Goal: Information Seeking & Learning: Learn about a topic

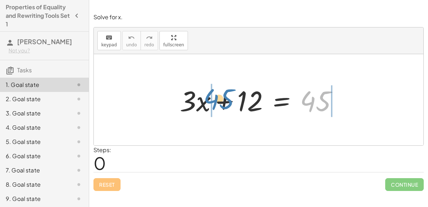
drag, startPoint x: 310, startPoint y: 102, endPoint x: 214, endPoint y: 100, distance: 95.2
click at [214, 100] on div at bounding box center [261, 100] width 171 height 37
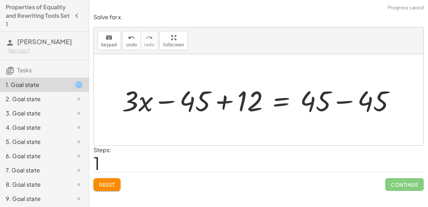
click at [233, 101] on div at bounding box center [261, 100] width 286 height 37
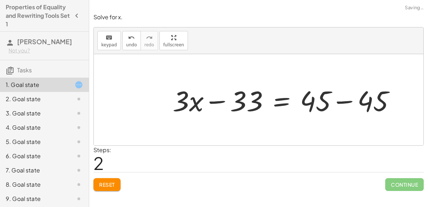
click at [221, 100] on div at bounding box center [286, 100] width 235 height 37
click at [343, 103] on div at bounding box center [286, 100] width 235 height 37
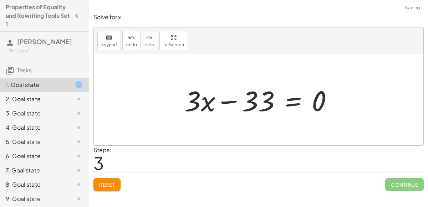
click at [267, 94] on div at bounding box center [261, 100] width 161 height 37
click at [116, 184] on button "Reset" at bounding box center [106, 184] width 27 height 13
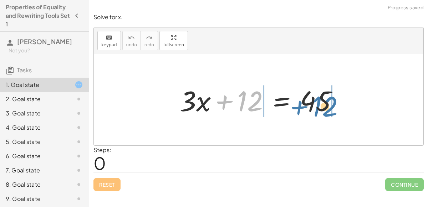
drag, startPoint x: 249, startPoint y: 100, endPoint x: 326, endPoint y: 106, distance: 77.9
click at [326, 106] on div at bounding box center [261, 100] width 171 height 37
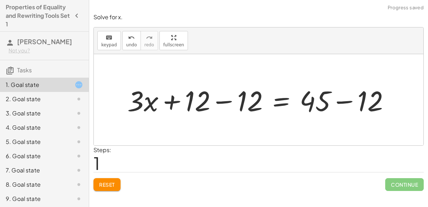
click at [342, 101] on div at bounding box center [261, 100] width 275 height 37
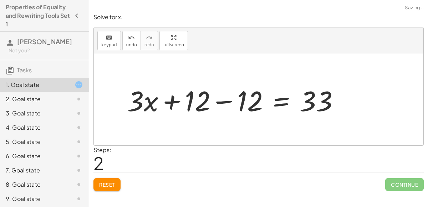
click at [225, 99] on div at bounding box center [236, 100] width 225 height 37
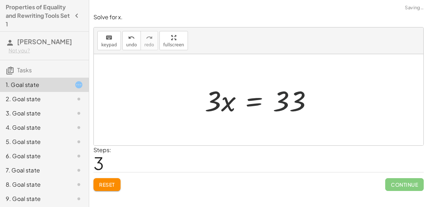
click at [278, 103] on div at bounding box center [261, 100] width 120 height 37
click at [212, 94] on div at bounding box center [261, 100] width 120 height 37
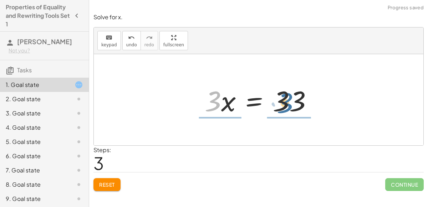
drag, startPoint x: 213, startPoint y: 101, endPoint x: 286, endPoint y: 103, distance: 72.4
click at [286, 103] on div at bounding box center [261, 100] width 120 height 37
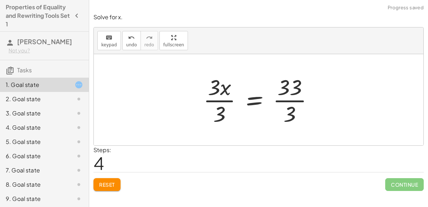
click at [219, 102] on div at bounding box center [261, 99] width 123 height 55
click at [298, 99] on div at bounding box center [270, 99] width 105 height 55
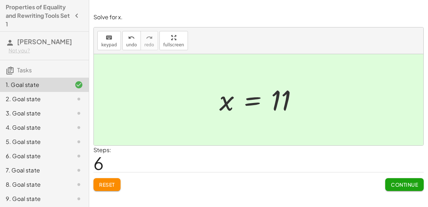
click at [260, 159] on div "Steps: 6" at bounding box center [258, 159] width 330 height 26
click at [411, 183] on span "Continue" at bounding box center [404, 184] width 27 height 6
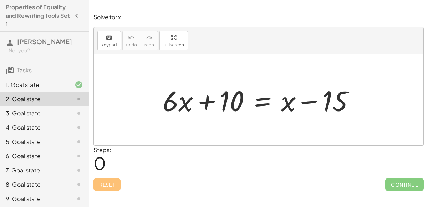
click at [59, 89] on div "1. Goal state" at bounding box center [44, 85] width 89 height 14
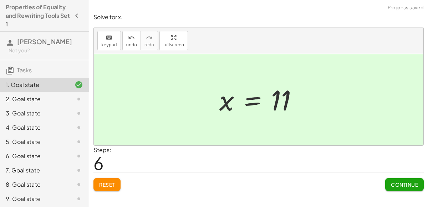
click at [110, 186] on span "Reset" at bounding box center [107, 184] width 16 height 6
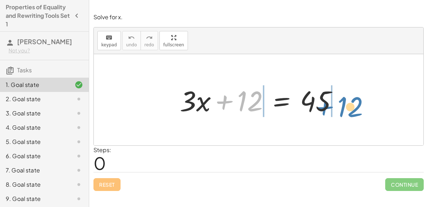
drag, startPoint x: 237, startPoint y: 103, endPoint x: 339, endPoint y: 107, distance: 102.4
click at [339, 107] on div at bounding box center [261, 100] width 171 height 37
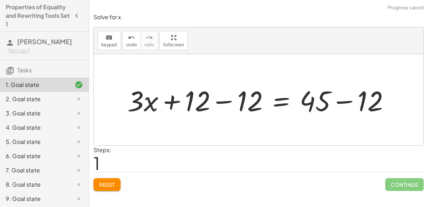
click at [221, 102] on div at bounding box center [261, 100] width 275 height 37
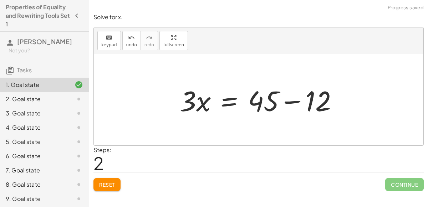
click at [290, 100] on div at bounding box center [261, 100] width 171 height 37
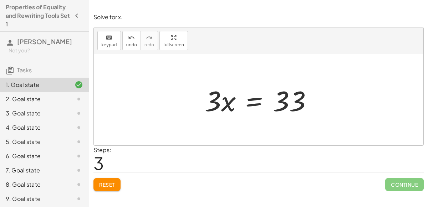
click at [293, 102] on div at bounding box center [261, 100] width 120 height 37
click at [250, 103] on div at bounding box center [261, 100] width 120 height 37
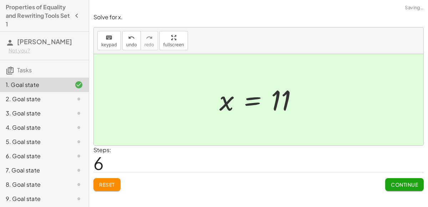
click at [403, 185] on span "Continue" at bounding box center [404, 184] width 27 height 6
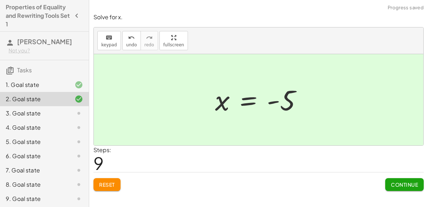
click at [401, 182] on span "Continue" at bounding box center [404, 184] width 27 height 6
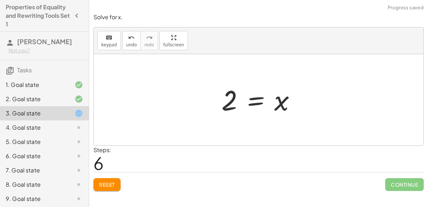
click at [214, 106] on div "120 = + · 40 · x + 40 + 120 − 40 = + · 40 · x + 40 − 40 80 = + · 40 · x + 40 − …" at bounding box center [259, 100] width 96 height 39
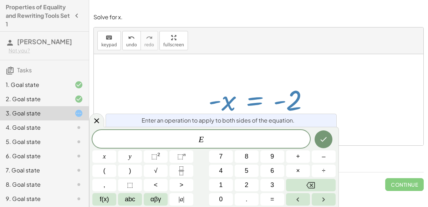
click at [186, 169] on button "Fraction" at bounding box center [181, 171] width 24 height 12
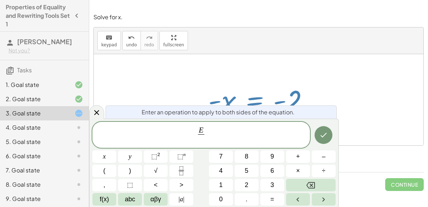
click at [320, 153] on button "–" at bounding box center [324, 156] width 24 height 12
click at [215, 183] on button "1" at bounding box center [221, 185] width 24 height 12
click at [319, 133] on icon "Done" at bounding box center [323, 135] width 9 height 9
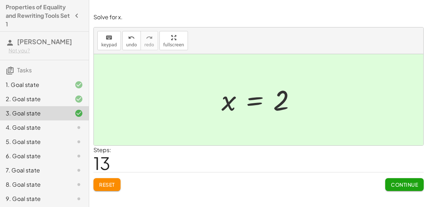
click at [109, 186] on span "Reset" at bounding box center [107, 184] width 16 height 6
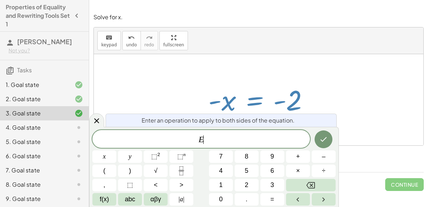
click at [302, 166] on button "×" at bounding box center [298, 171] width 24 height 12
click at [322, 160] on span "–" at bounding box center [324, 157] width 4 height 10
click at [220, 157] on span "7" at bounding box center [221, 157] width 4 height 10
click at [312, 186] on icon "Backspace" at bounding box center [310, 185] width 9 height 6
click at [222, 186] on span "1" at bounding box center [221, 185] width 4 height 10
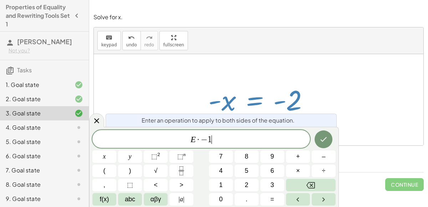
click at [318, 135] on button "Done" at bounding box center [324, 140] width 18 height 18
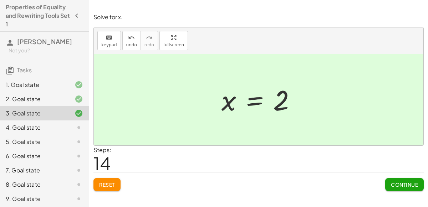
click at [111, 178] on button "Reset" at bounding box center [106, 184] width 27 height 13
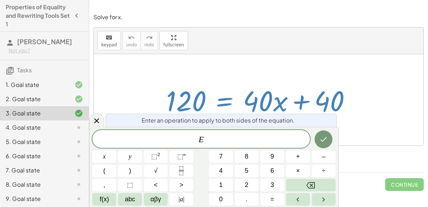
click at [326, 150] on button "–" at bounding box center [324, 156] width 24 height 12
click at [213, 172] on button "4" at bounding box center [221, 171] width 24 height 12
click at [220, 199] on span "0" at bounding box center [221, 200] width 4 height 10
click at [98, 156] on button "x" at bounding box center [104, 156] width 24 height 12
click at [325, 134] on button "Done" at bounding box center [324, 140] width 18 height 18
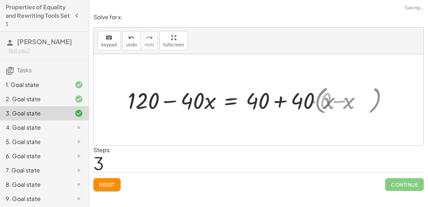
click at [348, 102] on div "120 = + · 40 · x + 40 + 120 − · 40 · x = + · 40 · x + 40 − · 40 · x 120 = + 40 …" at bounding box center [233, 100] width 232 height 34
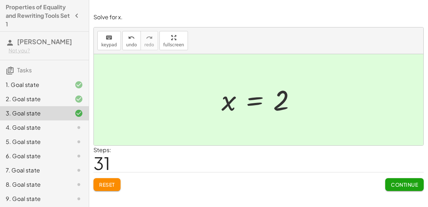
click at [404, 181] on span "Continue" at bounding box center [404, 184] width 27 height 6
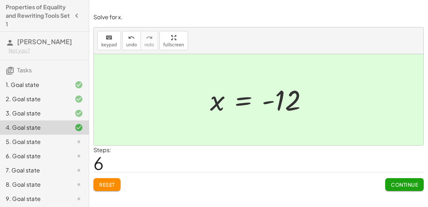
click at [404, 185] on span "Continue" at bounding box center [404, 184] width 27 height 6
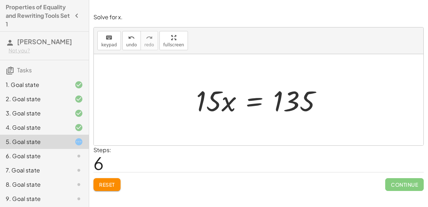
click at [251, 99] on div at bounding box center [262, 100] width 138 height 37
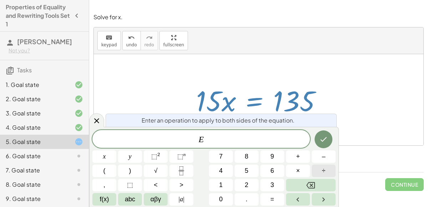
click at [319, 168] on button "÷" at bounding box center [324, 171] width 24 height 12
click at [212, 185] on button "1" at bounding box center [221, 185] width 24 height 12
click at [246, 170] on span "5" at bounding box center [247, 171] width 4 height 10
click at [326, 142] on icon "Done" at bounding box center [323, 139] width 9 height 9
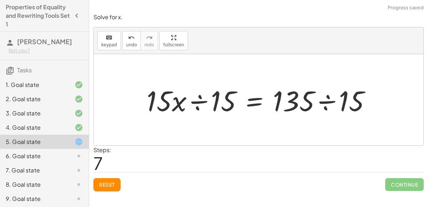
click at [195, 100] on div at bounding box center [261, 100] width 237 height 37
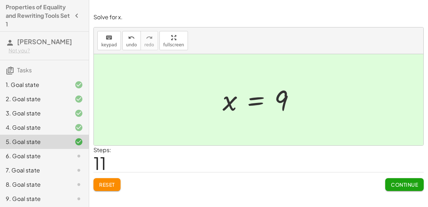
click at [400, 182] on span "Continue" at bounding box center [404, 184] width 27 height 6
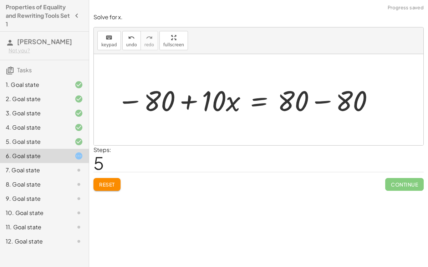
click at [112, 178] on button "Reset" at bounding box center [106, 184] width 27 height 13
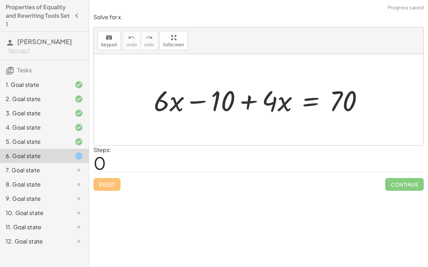
click at [104, 182] on div "Reset Continue" at bounding box center [258, 181] width 330 height 19
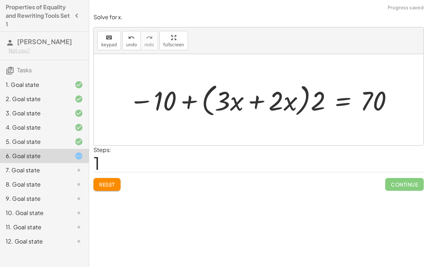
click at [109, 184] on span "Reset" at bounding box center [107, 184] width 16 height 6
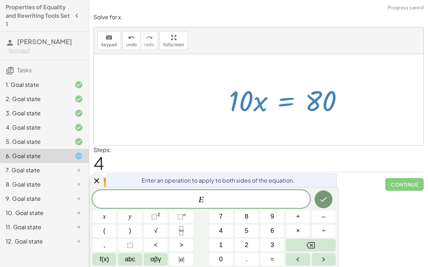
click at [326, 207] on button "÷" at bounding box center [324, 231] width 24 height 12
click at [217, 207] on button "1" at bounding box center [221, 245] width 24 height 12
click at [221, 207] on span "0" at bounding box center [221, 260] width 4 height 10
click at [323, 202] on icon "Done" at bounding box center [323, 199] width 9 height 9
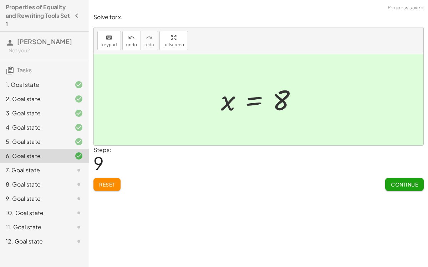
click at [105, 189] on button "Reset" at bounding box center [106, 184] width 27 height 13
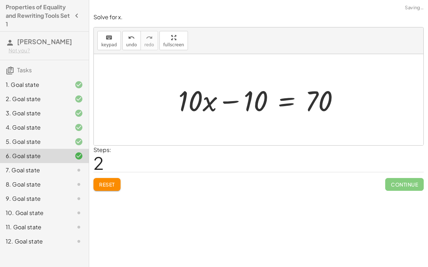
click at [106, 186] on span "Reset" at bounding box center [107, 184] width 16 height 6
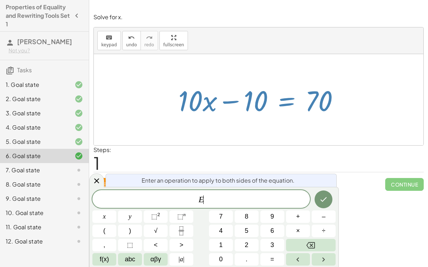
click at [298, 207] on span "+" at bounding box center [298, 217] width 4 height 10
click at [220, 207] on span "1" at bounding box center [221, 246] width 4 height 10
click at [217, 207] on button "0" at bounding box center [221, 260] width 24 height 12
click at [329, 199] on button "Done" at bounding box center [324, 200] width 18 height 18
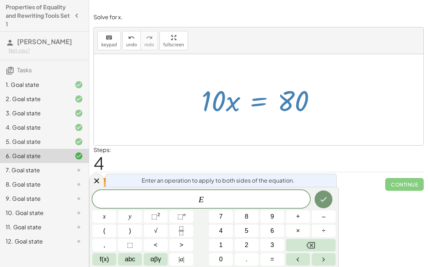
click at [325, 207] on span "÷" at bounding box center [324, 231] width 4 height 10
click at [217, 207] on button "1" at bounding box center [221, 245] width 24 height 12
click at [222, 207] on span "0" at bounding box center [221, 260] width 4 height 10
click at [326, 193] on button "Done" at bounding box center [324, 200] width 18 height 18
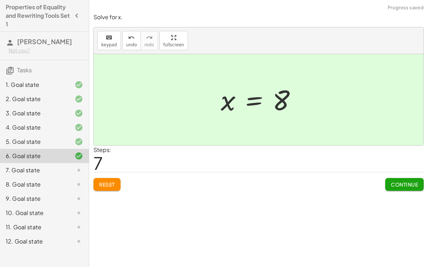
click at [402, 188] on button "Continue" at bounding box center [404, 184] width 39 height 13
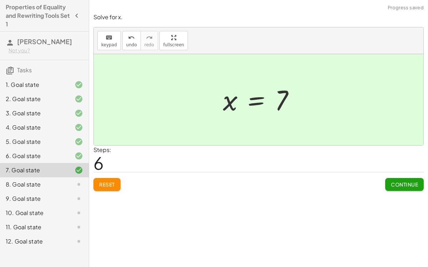
click at [410, 185] on span "Continue" at bounding box center [404, 184] width 27 height 6
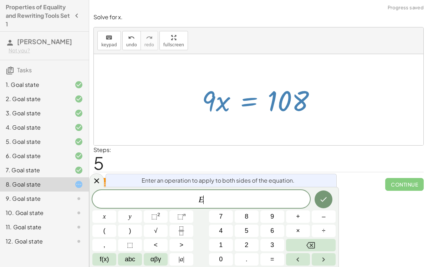
click at [323, 196] on icon "Done" at bounding box center [323, 199] width 9 height 9
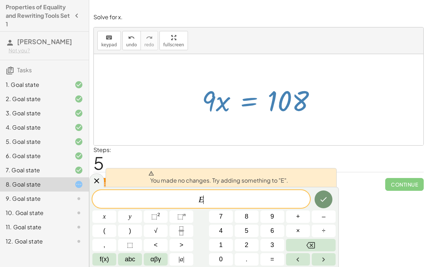
click at [365, 207] on div "Solve for x. keyboard keypad undo undo redo redo fullscreen + · 3 · x + 12 = 45…" at bounding box center [258, 133] width 339 height 267
click at [94, 178] on icon at bounding box center [96, 181] width 9 height 9
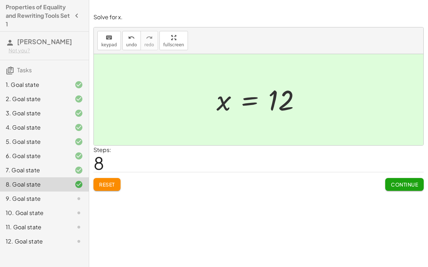
click at [398, 178] on button "Continue" at bounding box center [404, 184] width 39 height 13
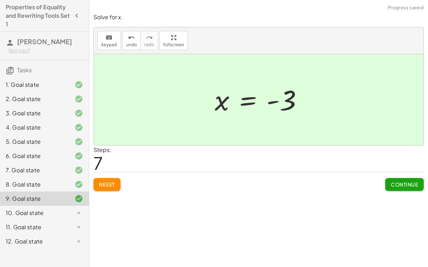
click at [405, 189] on button "Continue" at bounding box center [404, 184] width 39 height 13
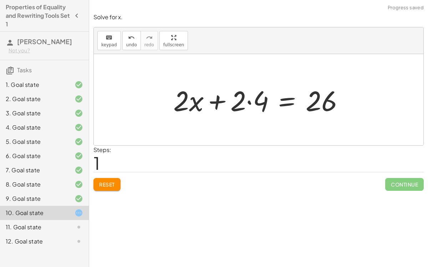
click at [110, 183] on span "Reset" at bounding box center [107, 184] width 16 height 6
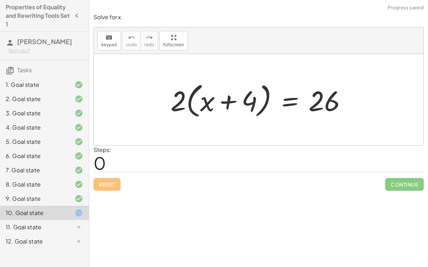
click at [178, 98] on div at bounding box center [261, 100] width 189 height 41
click at [203, 106] on div at bounding box center [261, 100] width 189 height 41
click at [190, 106] on div at bounding box center [261, 100] width 189 height 41
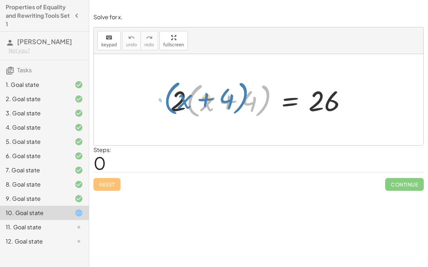
drag, startPoint x: 190, startPoint y: 106, endPoint x: 166, endPoint y: 104, distance: 23.7
click at [166, 104] on div "· ( + x + 4 ) · 2 · ( + x + 4 ) = 26" at bounding box center [259, 100] width 198 height 45
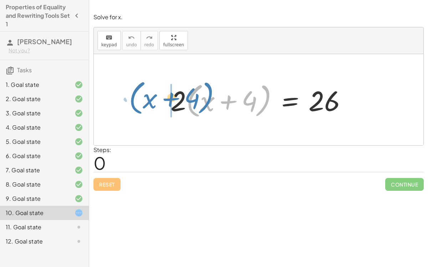
drag, startPoint x: 189, startPoint y: 104, endPoint x: 132, endPoint y: 101, distance: 57.1
click at [132, 101] on div "· ( + x + 4 ) · 2 · ( + x + 4 ) = 26" at bounding box center [258, 99] width 329 height 91
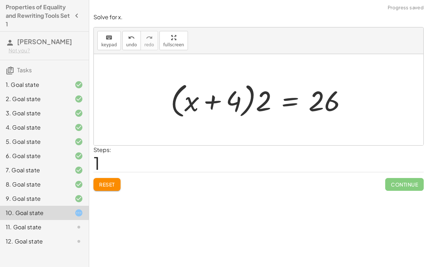
click at [260, 103] on div at bounding box center [261, 100] width 189 height 41
click at [108, 181] on span "Reset" at bounding box center [107, 184] width 16 height 6
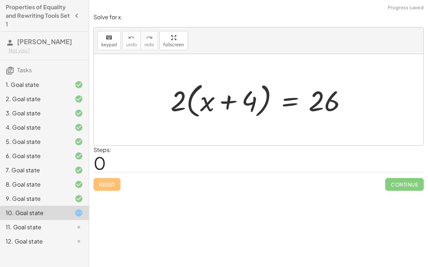
click at [179, 107] on div at bounding box center [261, 100] width 189 height 41
click at [178, 104] on div at bounding box center [261, 100] width 189 height 41
click at [226, 102] on div at bounding box center [261, 100] width 189 height 41
click at [267, 98] on div at bounding box center [261, 100] width 189 height 41
click at [268, 108] on div at bounding box center [261, 100] width 189 height 41
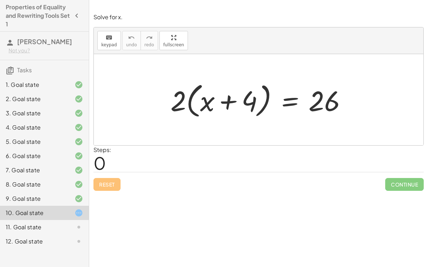
click at [220, 113] on div at bounding box center [261, 100] width 189 height 41
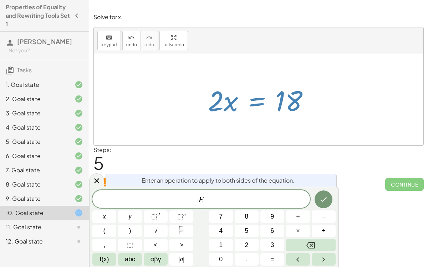
click at [261, 80] on div "· 2 · ( + x + 4 ) = 26 + · 2 · x + · 2 · 4 = 26 + · 2 · x + 8 = 26 + · 2 · x + …" at bounding box center [258, 100] width 123 height 40
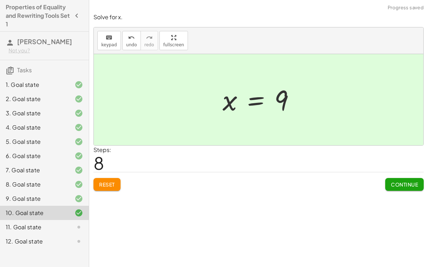
click at [405, 181] on span "Continue" at bounding box center [404, 184] width 27 height 6
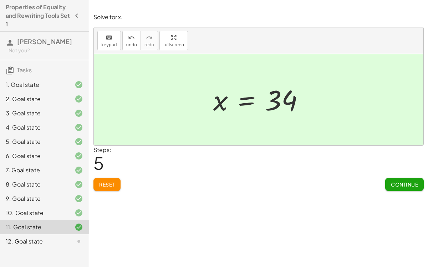
click at [405, 185] on span "Continue" at bounding box center [404, 184] width 27 height 6
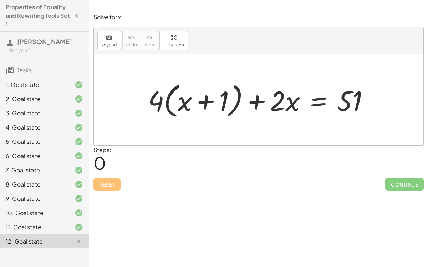
click at [245, 204] on div "Solve for x. keyboard keypad undo undo redo redo fullscreen + · 3 · x + 12 = 45…" at bounding box center [258, 133] width 339 height 267
click at [241, 207] on div "Solve for x. keyboard keypad undo undo redo redo fullscreen + · 3 · x + 12 = 45…" at bounding box center [258, 133] width 339 height 267
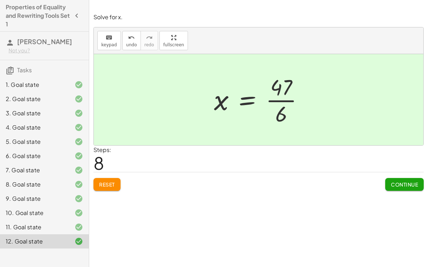
click at [395, 186] on span "Continue" at bounding box center [404, 184] width 27 height 6
